Goal: Contribute content

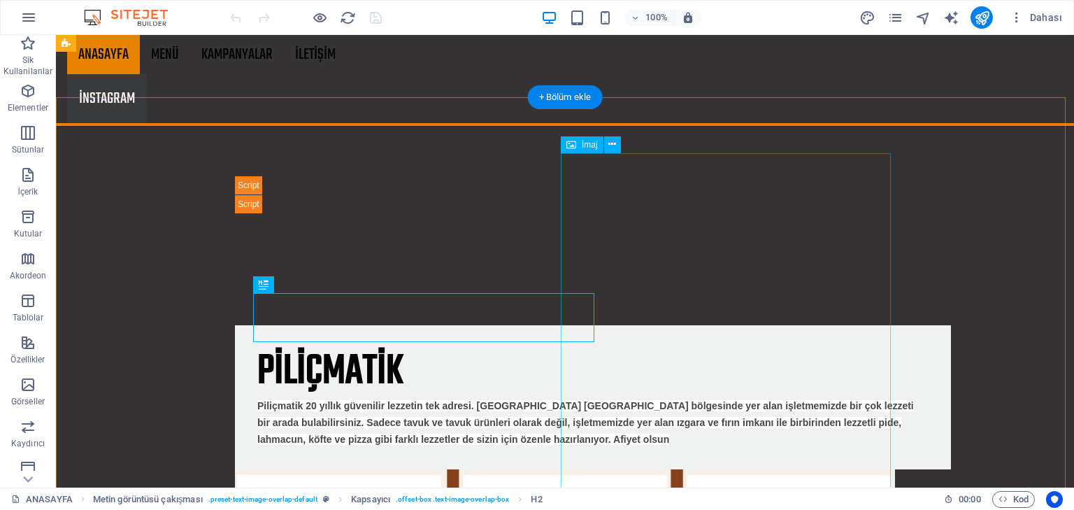
scroll to position [1107, 0]
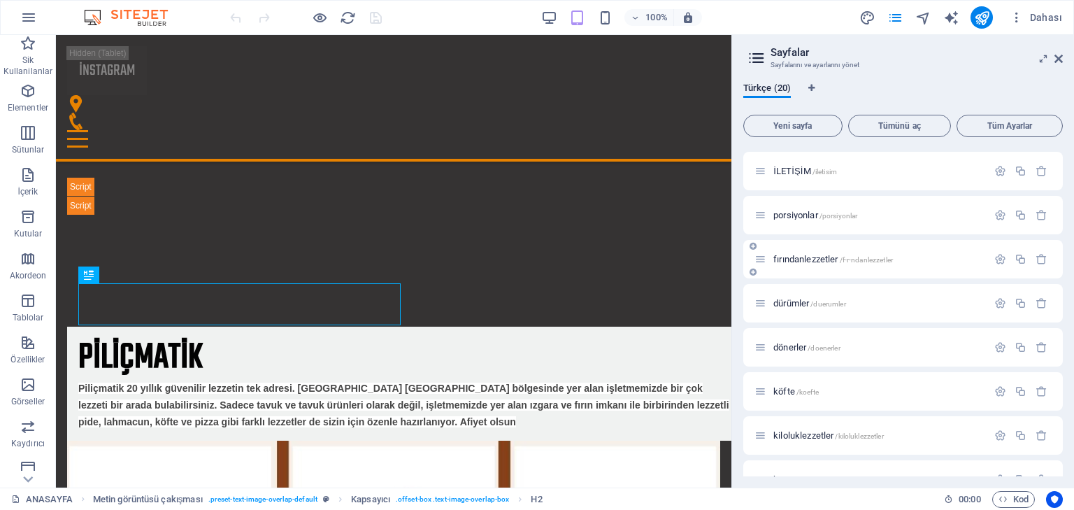
scroll to position [56, 0]
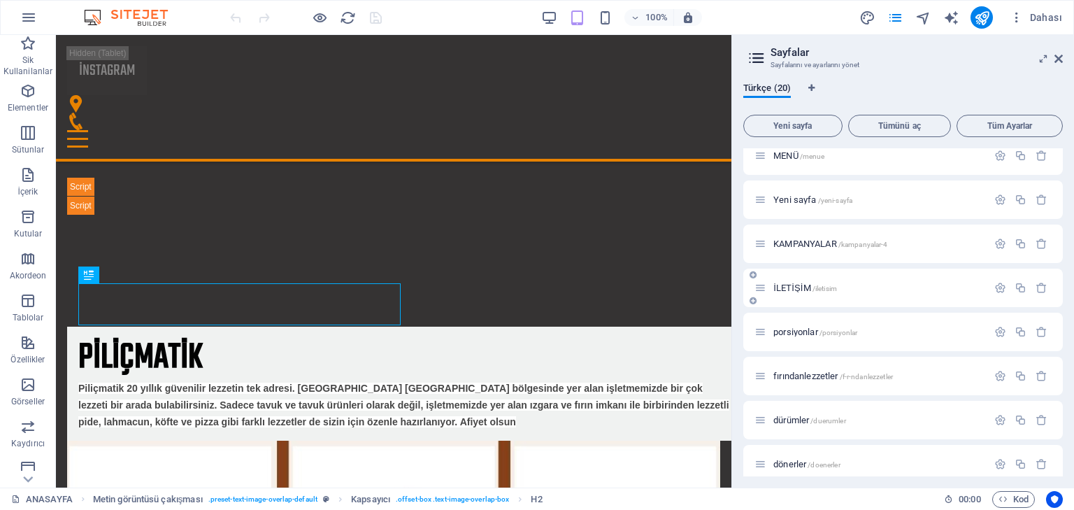
click at [792, 282] on div "İLETİŞİM /iletisim" at bounding box center [871, 288] width 233 height 16
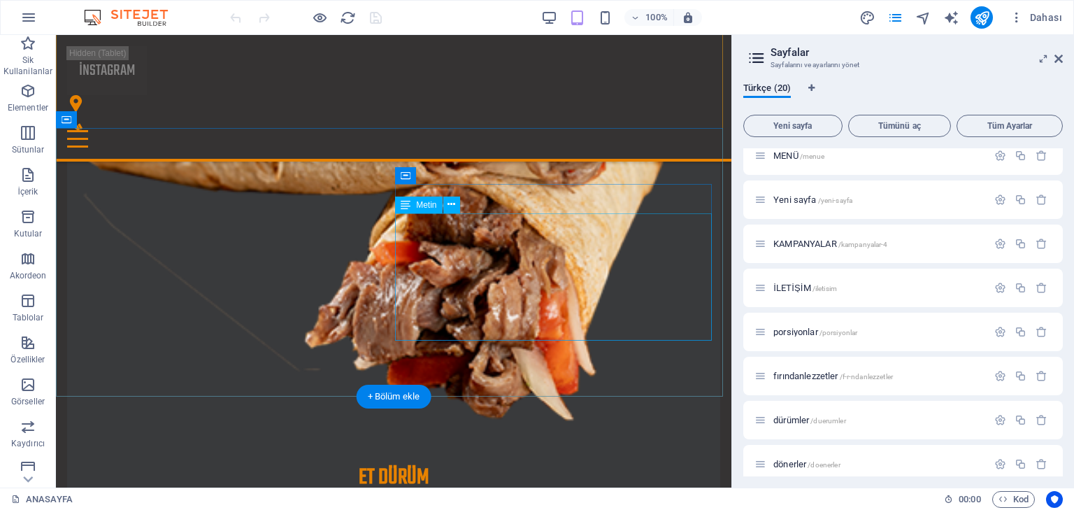
scroll to position [3810, 0]
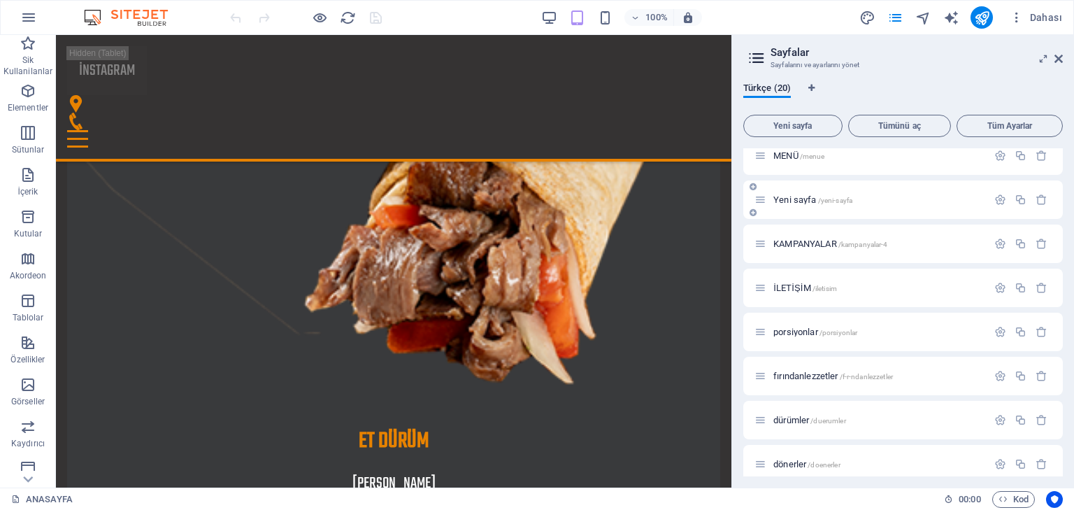
click at [804, 202] on span "Yeni sayfa /yeni-sayfa" at bounding box center [812, 199] width 79 height 10
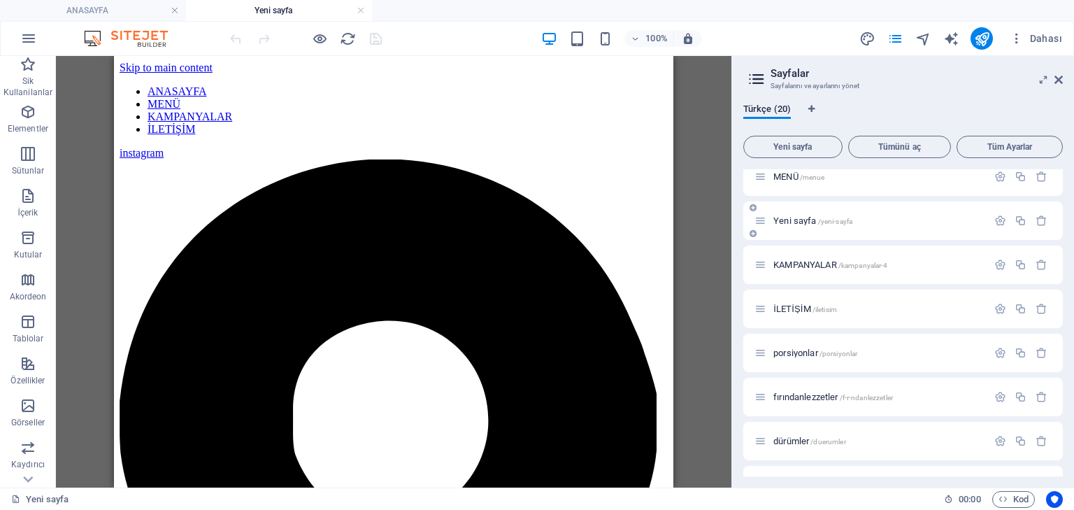
scroll to position [0, 0]
click at [808, 262] on span "KAMPANYALAR /kampanyalar-4" at bounding box center [830, 264] width 115 height 10
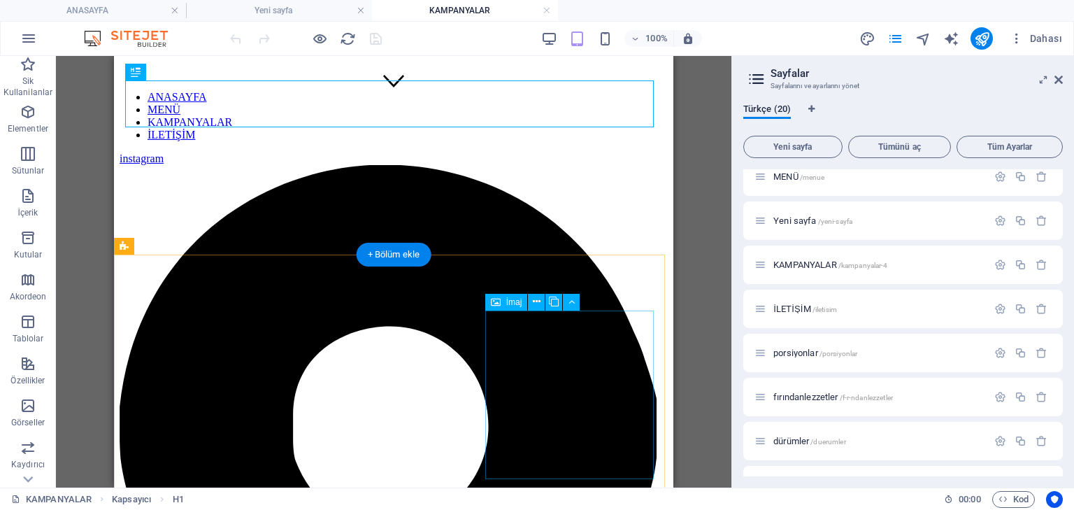
scroll to position [490, 0]
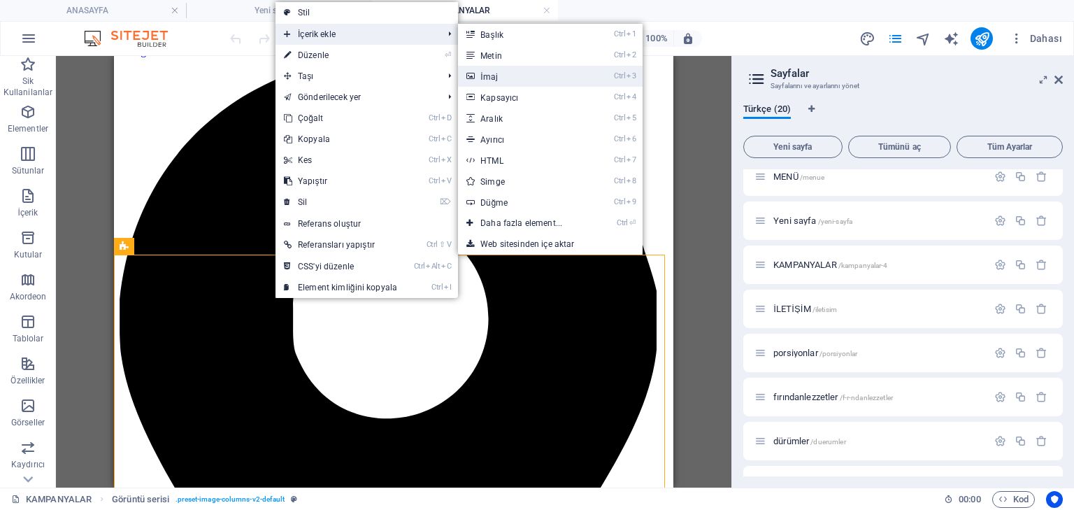
click at [505, 71] on link "Ctrl 3 İmaj" at bounding box center [524, 76] width 132 height 21
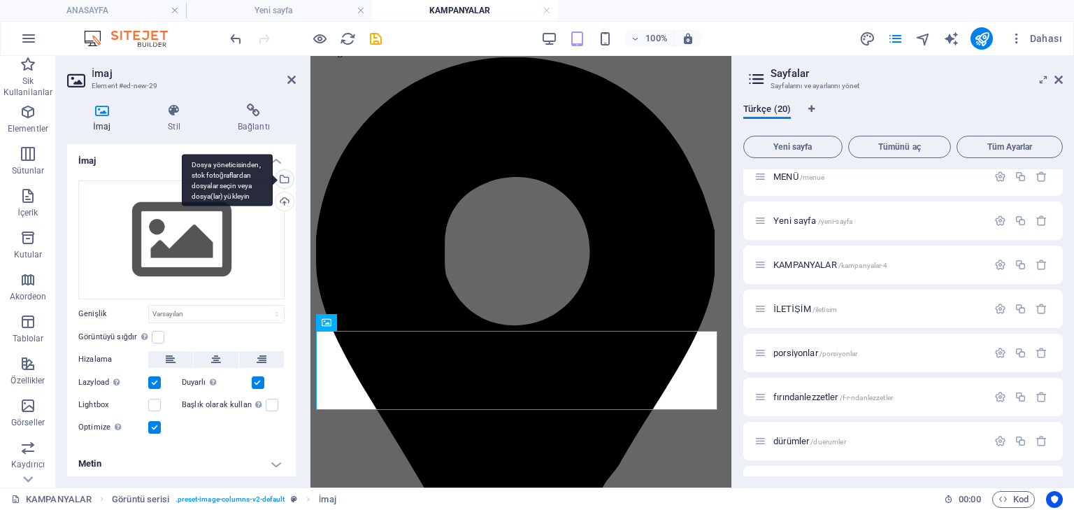
click at [273, 177] on div "Dosya yöneticisinden, stok fotoğraflardan dosyalar seçin veya dosya(lar) yükley…" at bounding box center [227, 180] width 91 height 52
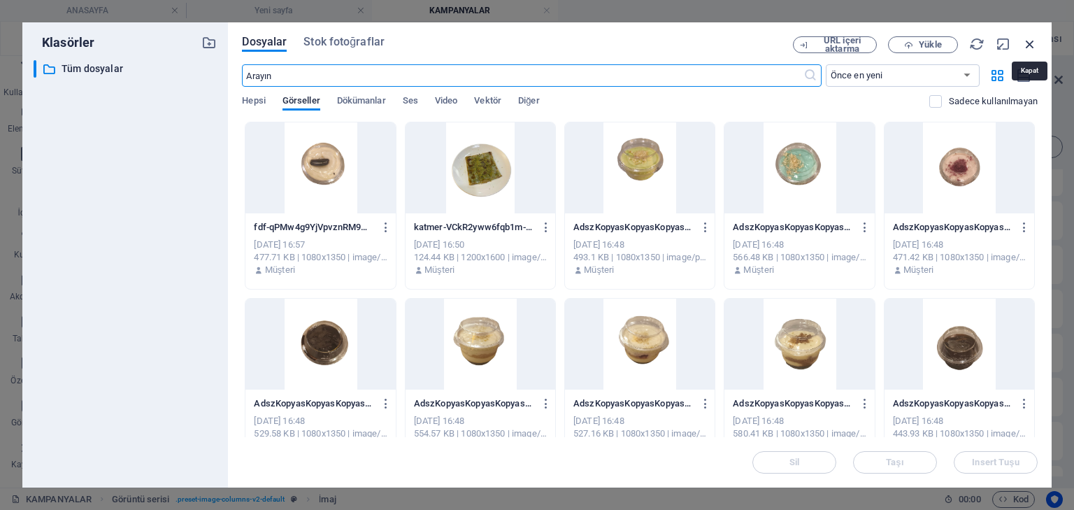
click at [1031, 41] on icon "button" at bounding box center [1029, 43] width 15 height 15
